Goal: Transaction & Acquisition: Purchase product/service

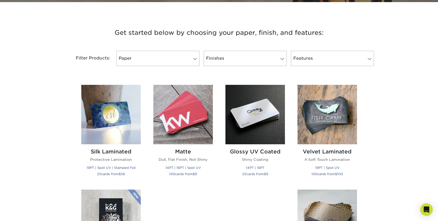
scroll to position [187, 0]
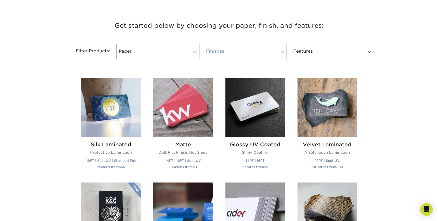
click at [235, 53] on link "Finishes" at bounding box center [245, 51] width 83 height 15
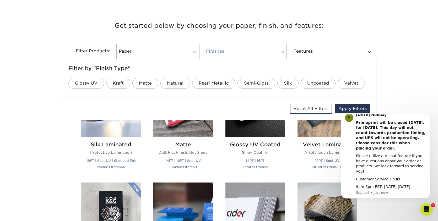
scroll to position [0, 0]
click at [141, 81] on link "Matte" at bounding box center [145, 83] width 26 height 11
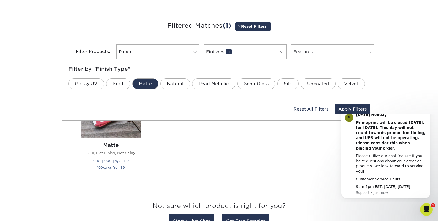
click at [177, 124] on div "Silk Laminated Protective Lamination 19PT | Spot UV | Stamped Foil 25 cards fro…" at bounding box center [219, 127] width 288 height 111
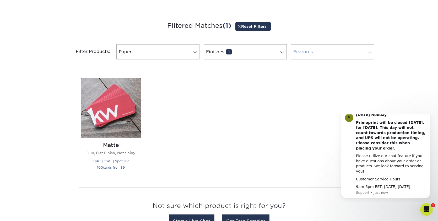
click at [312, 59] on link "Features 0" at bounding box center [332, 51] width 83 height 15
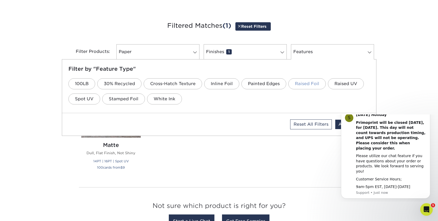
click at [304, 81] on link "Raised Foil" at bounding box center [306, 83] width 37 height 11
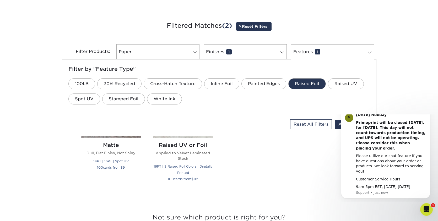
click at [257, 148] on div "Silk Laminated Protective Lamination 19PT | Spot UV | Stamped Foil 25 cards fro…" at bounding box center [219, 133] width 288 height 123
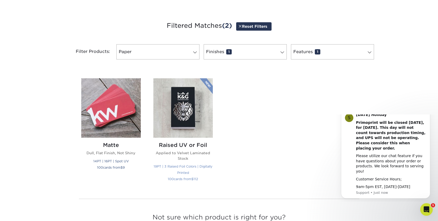
click at [199, 127] on img at bounding box center [182, 107] width 59 height 59
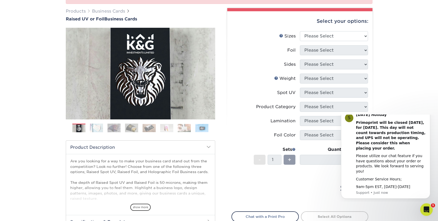
scroll to position [80, 0]
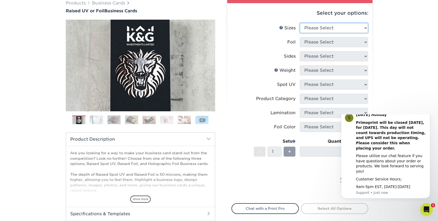
click at [300, 23] on select "Please Select 2" x 3.5" - Standard" at bounding box center [334, 28] width 68 height 10
select select "2.00x3.50"
click option "2" x 3.5" - Standard" at bounding box center [0, 0] width 0 height 0
click at [300, 37] on select "Please Select No Yes" at bounding box center [334, 42] width 68 height 10
select select "1"
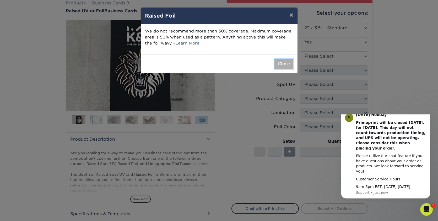
click at [281, 64] on button "Close" at bounding box center [283, 64] width 19 height 10
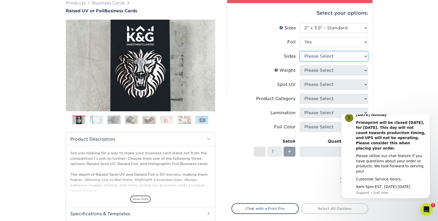
click at [300, 51] on select "Please Select Print Both Sides - Foil Both Sides Print Both Sides - Foil Front …" at bounding box center [334, 56] width 68 height 10
select select "e9e9dfb3-fba1-4d60-972c-fd9ca5904d33"
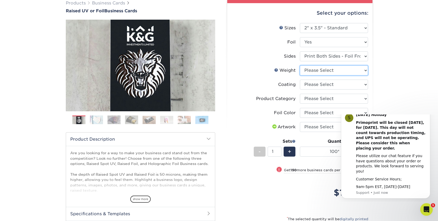
click at [300, 66] on select "Please Select 16PT" at bounding box center [334, 71] width 68 height 10
select select "16PT"
click at [300, 80] on select at bounding box center [334, 85] width 68 height 10
select select "3e7618de-abca-4bda-9f97-8b9129e913d8"
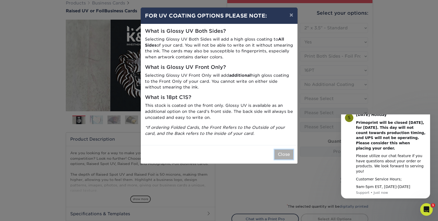
click at [284, 156] on button "Close" at bounding box center [283, 155] width 19 height 10
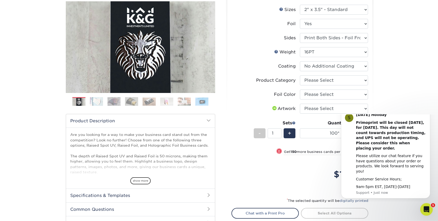
scroll to position [107, 0]
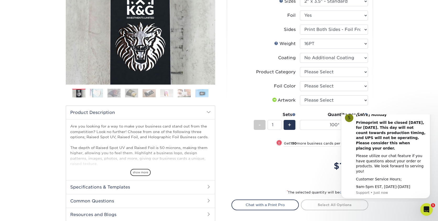
click at [427, 112] on icon "Dismiss notification" at bounding box center [428, 110] width 3 height 3
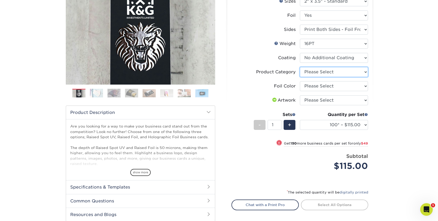
click at [300, 67] on select "Please Select Business Cards" at bounding box center [334, 72] width 68 height 10
select select "3b5148f1-0588-4f88-a218-97bcfdce65c1"
click option "Business Cards" at bounding box center [0, 0] width 0 height 0
click at [300, 81] on select "Please Select Silver Foil Gold Foil Holographic Foil" at bounding box center [334, 86] width 68 height 10
select select "acffa4a5-22f9-4585-ba3f-0adaa54b8c85"
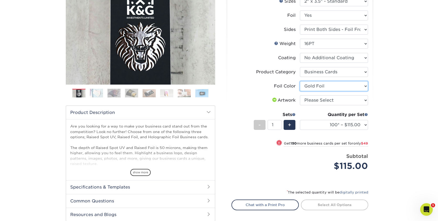
click option "Gold Foil" at bounding box center [0, 0] width 0 height 0
click at [300, 95] on select "Please Select I will upload files I need a design - $100" at bounding box center [334, 100] width 68 height 10
select select "upload"
click option "I will upload files" at bounding box center [0, 0] width 0 height 0
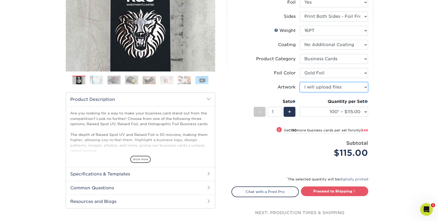
scroll to position [134, 0]
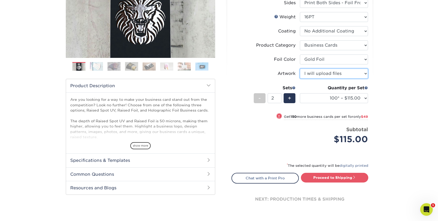
click at [279, 97] on input "2" at bounding box center [275, 98] width 14 height 10
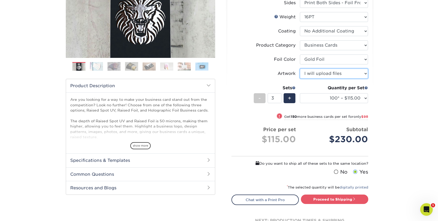
click at [279, 97] on input "3" at bounding box center [275, 98] width 14 height 10
click at [280, 100] on input "2" at bounding box center [275, 98] width 14 height 10
type input "1"
click at [280, 100] on input "1" at bounding box center [275, 98] width 14 height 10
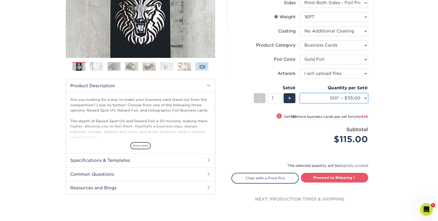
click at [300, 93] on select "100* – $115.00 250* – $164.00 500* – $221.00" at bounding box center [334, 98] width 68 height 10
select select "250* – $164.00"
click option "250* – $164.00" at bounding box center [0, 0] width 0 height 0
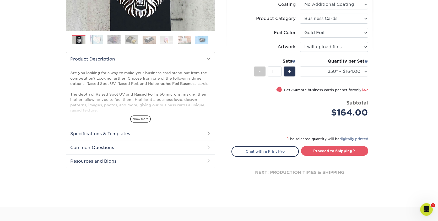
click at [209, 134] on span at bounding box center [208, 133] width 4 height 4
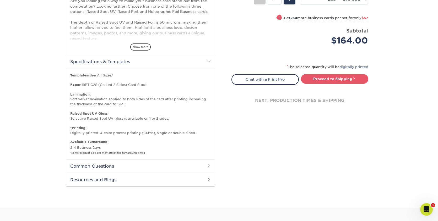
scroll to position [267, 0]
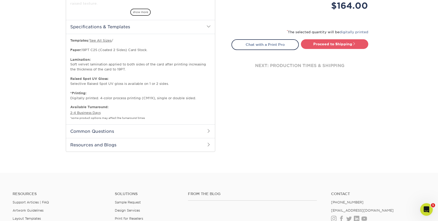
click at [138, 130] on h2 "Common Questions" at bounding box center [140, 131] width 149 height 14
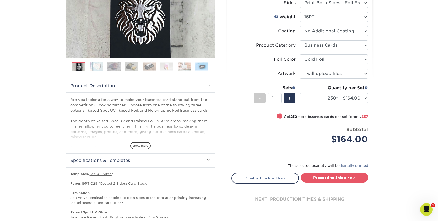
scroll to position [187, 0]
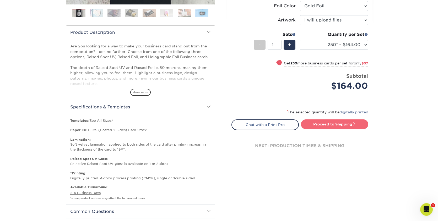
click at [317, 126] on link "Proceed to Shipping" at bounding box center [334, 123] width 67 height 9
type input "Set 1"
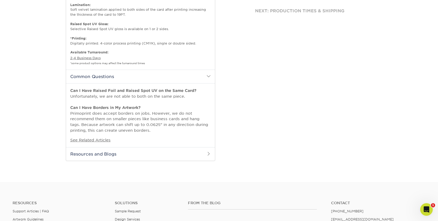
select select "1cbcb5c4-95c2-4600-ba81-4a6f4084a4d2"
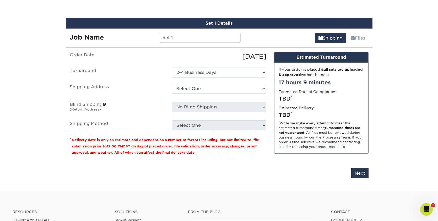
scroll to position [484, 0]
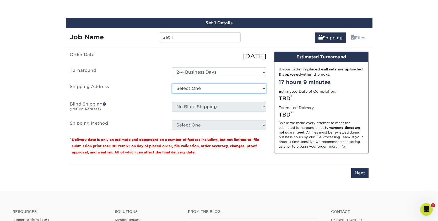
click at [172, 84] on select "Select One + Add New Address - Login" at bounding box center [219, 89] width 94 height 10
select select "newaddress"
click option "+ Add New Address" at bounding box center [0, 0] width 0 height 0
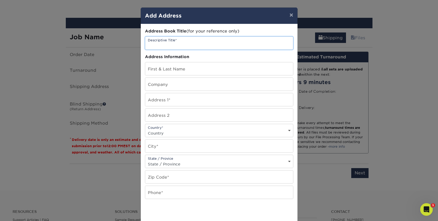
click at [174, 46] on input "text" at bounding box center [219, 43] width 148 height 13
type input "Clearwater"
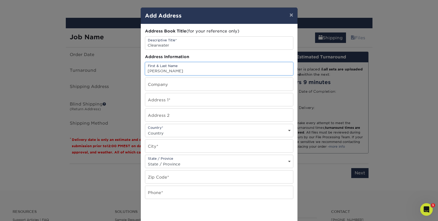
type input "[PERSON_NAME]"
type input "Magpie's Closet"
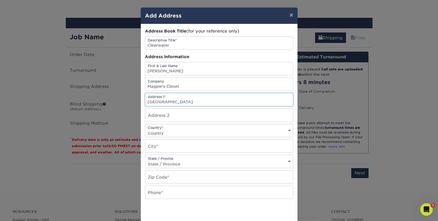
type input "[GEOGRAPHIC_DATA]"
type input "Lot 72"
select select "US"
type input "Clearwater"
select select "FL"
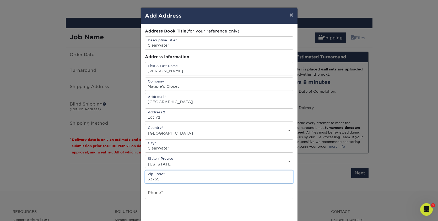
type input "33759"
type input "4805620115"
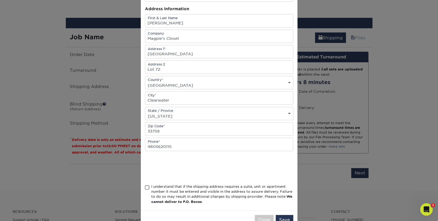
scroll to position [60, 0]
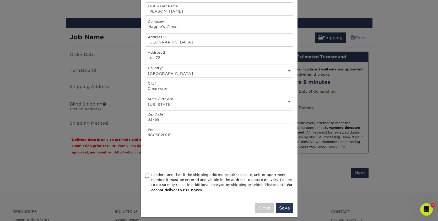
click at [146, 178] on span at bounding box center [147, 175] width 4 height 5
click at [0, 0] on input "I understand that if the shipping address requires a suite, unit or apartment n…" at bounding box center [0, 0] width 0 height 0
click at [289, 212] on button "Save" at bounding box center [285, 208] width 18 height 10
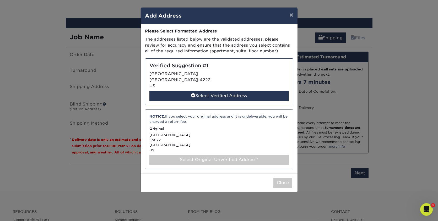
click at [199, 122] on div "NOTICE: If you select your original address and it is undeliverable, you will b…" at bounding box center [218, 119] width 139 height 10
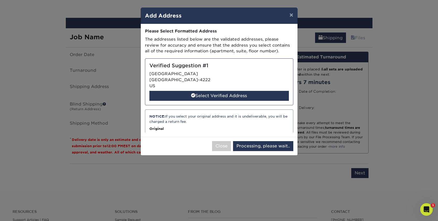
select select "285604"
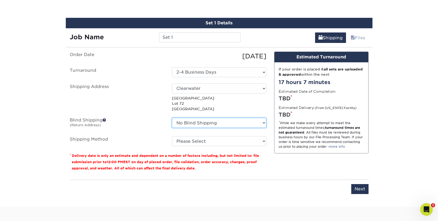
click at [172, 118] on select "No Blind Shipping + Add New Address" at bounding box center [219, 123] width 94 height 10
drag, startPoint x: 190, startPoint y: 124, endPoint x: 148, endPoint y: 120, distance: 43.2
click at [147, 120] on label "Blind Shipping (Return Address)" at bounding box center [117, 124] width 102 height 12
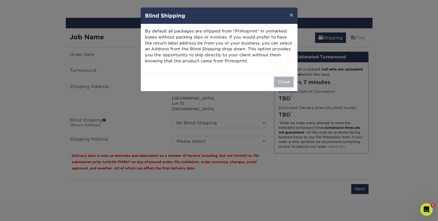
click at [287, 80] on button "Close" at bounding box center [283, 82] width 19 height 10
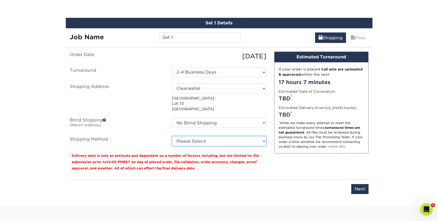
click at [172, 136] on select "Please Select Ground Shipping (+$7.84) 3 Day Shipping Service (+$20.22) 2 Day A…" at bounding box center [219, 141] width 94 height 10
select select "03"
click option "Ground Shipping (+$7.84)" at bounding box center [0, 0] width 0 height 0
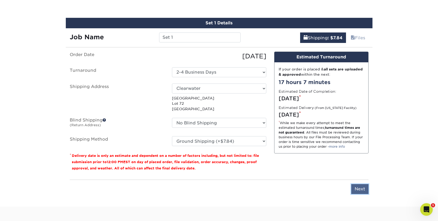
click at [356, 190] on input "Next" at bounding box center [359, 189] width 17 height 10
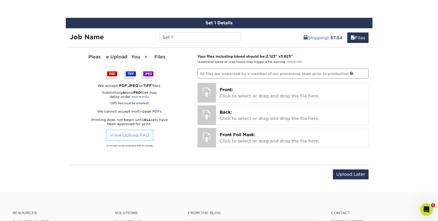
click at [134, 134] on link "View Upload FAQ" at bounding box center [130, 135] width 46 height 10
